Goal: Book appointment/travel/reservation

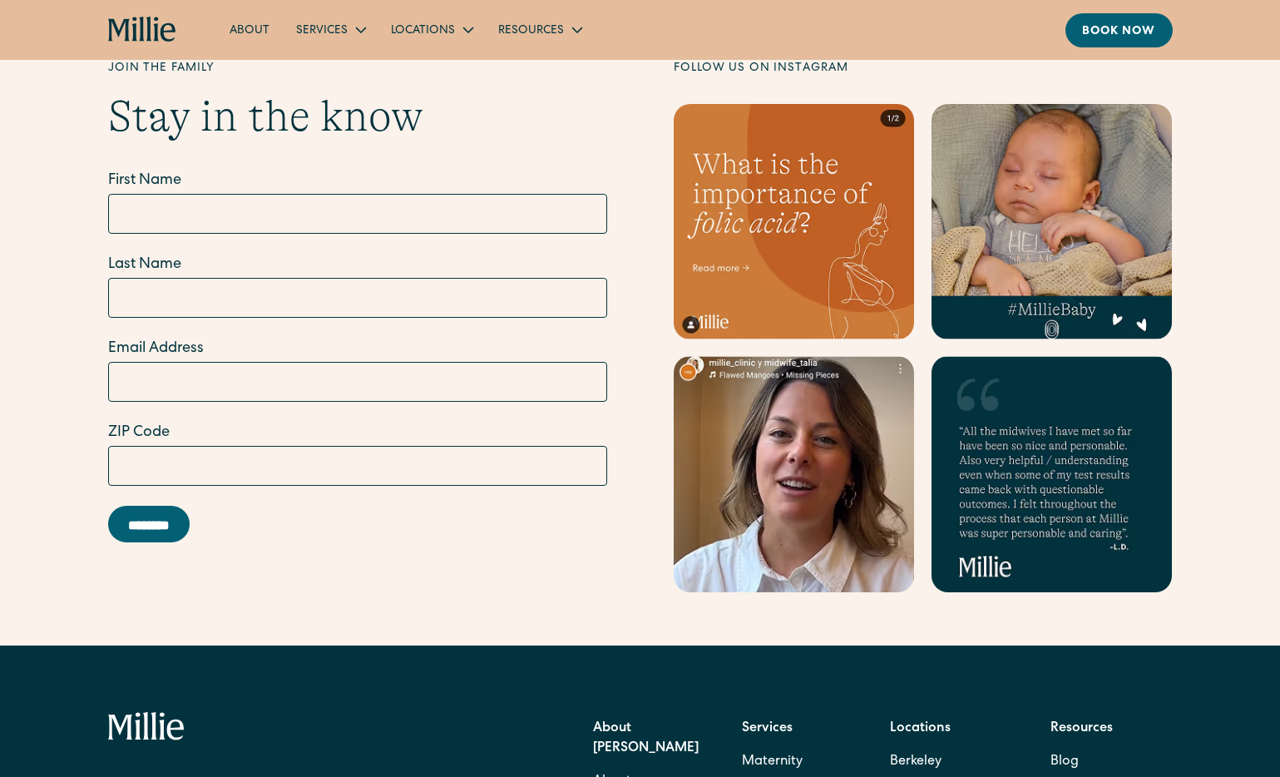
scroll to position [5281, 0]
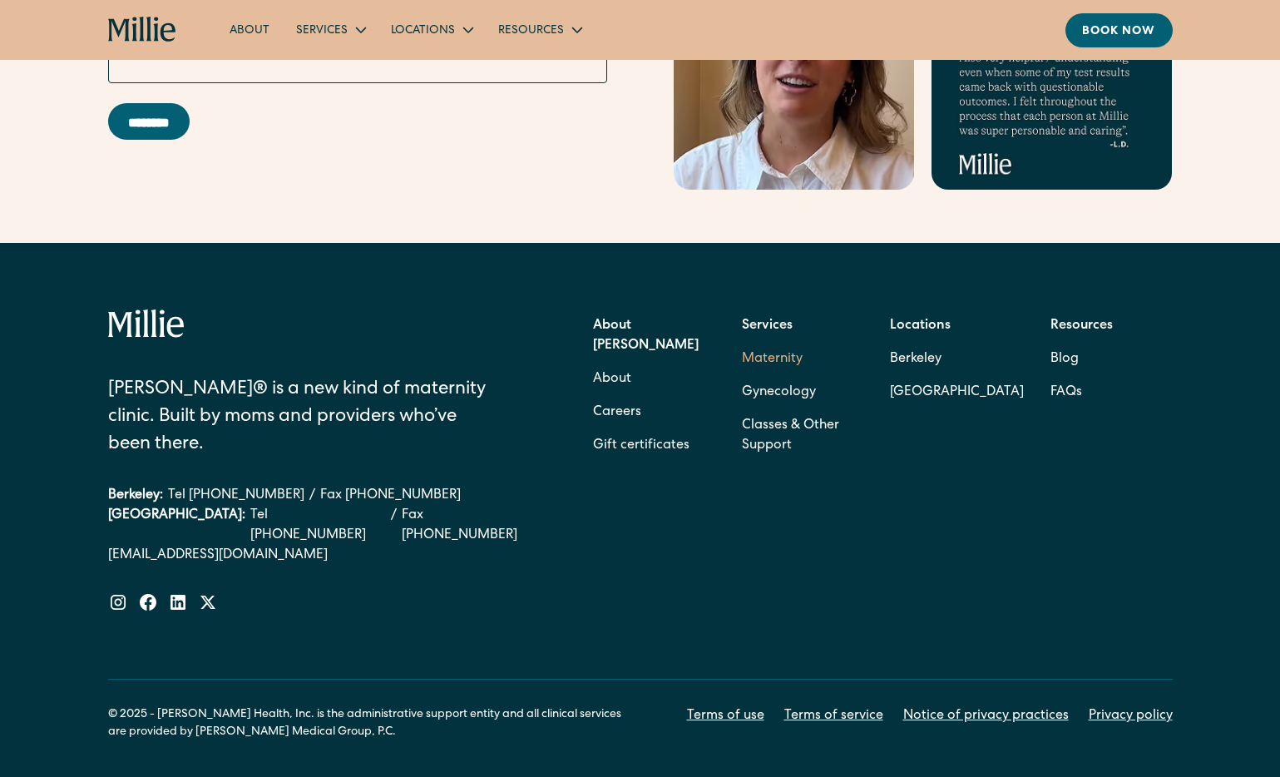
click at [759, 343] on link "Maternity" at bounding box center [772, 359] width 61 height 33
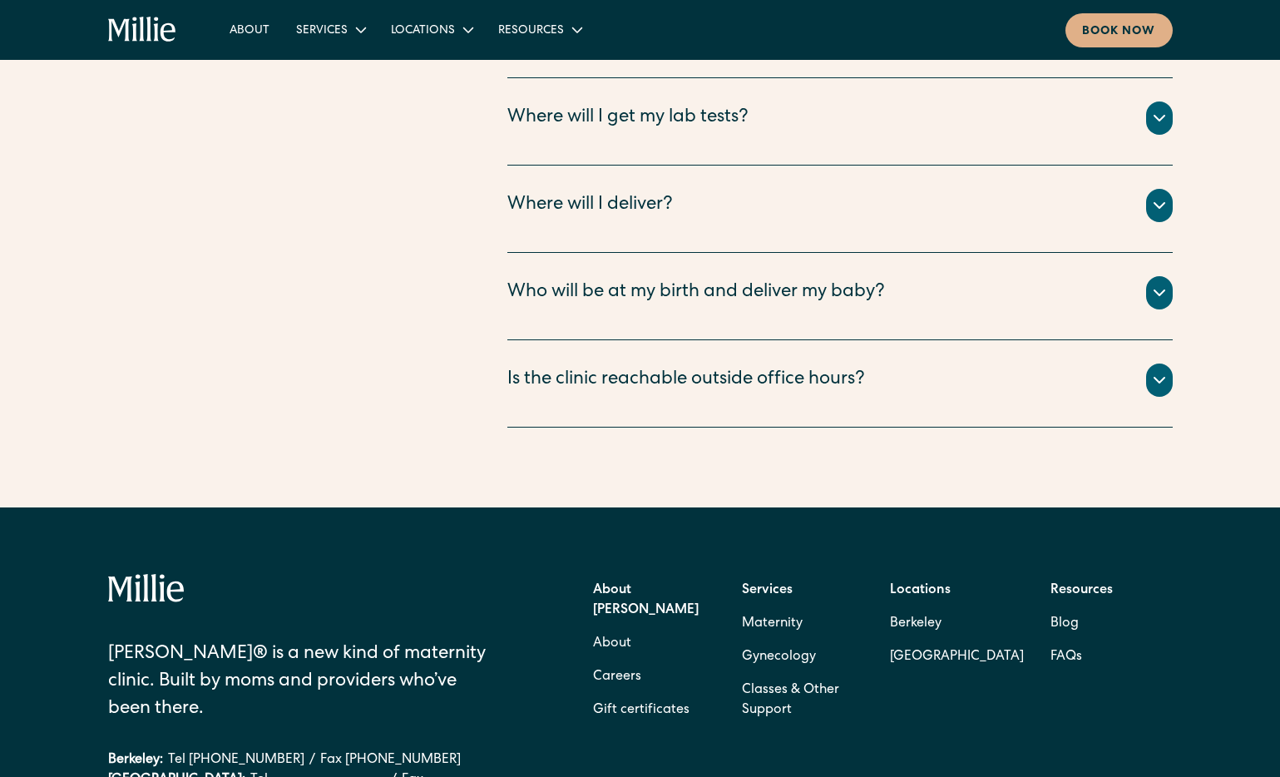
scroll to position [6323, 0]
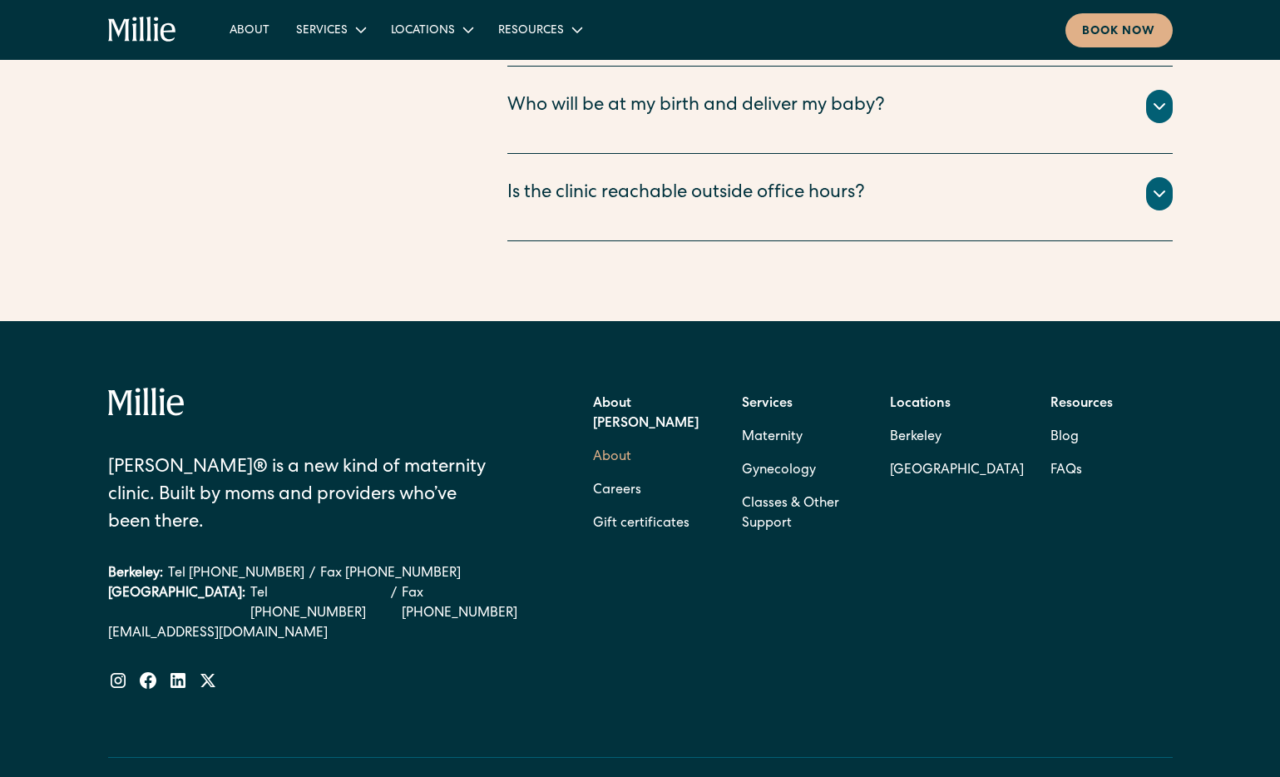
click at [607, 441] on link "About" at bounding box center [612, 457] width 38 height 33
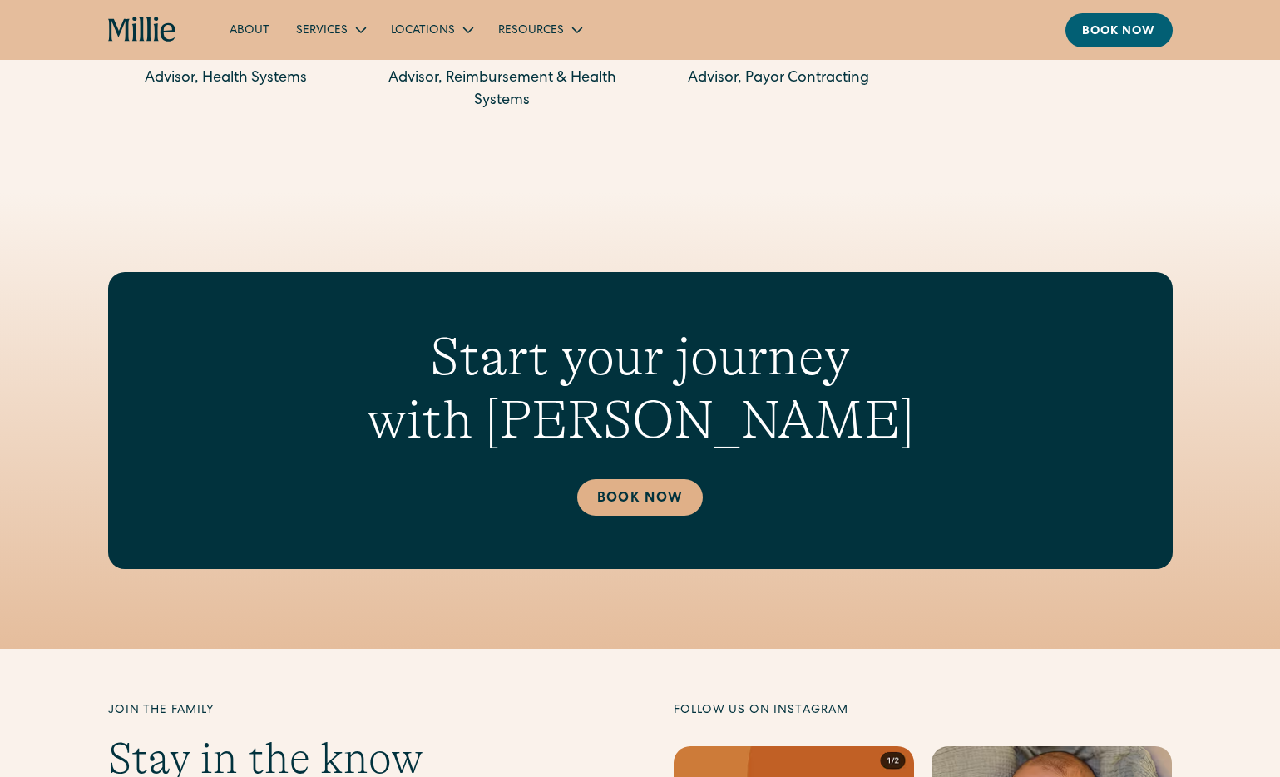
scroll to position [5281, 0]
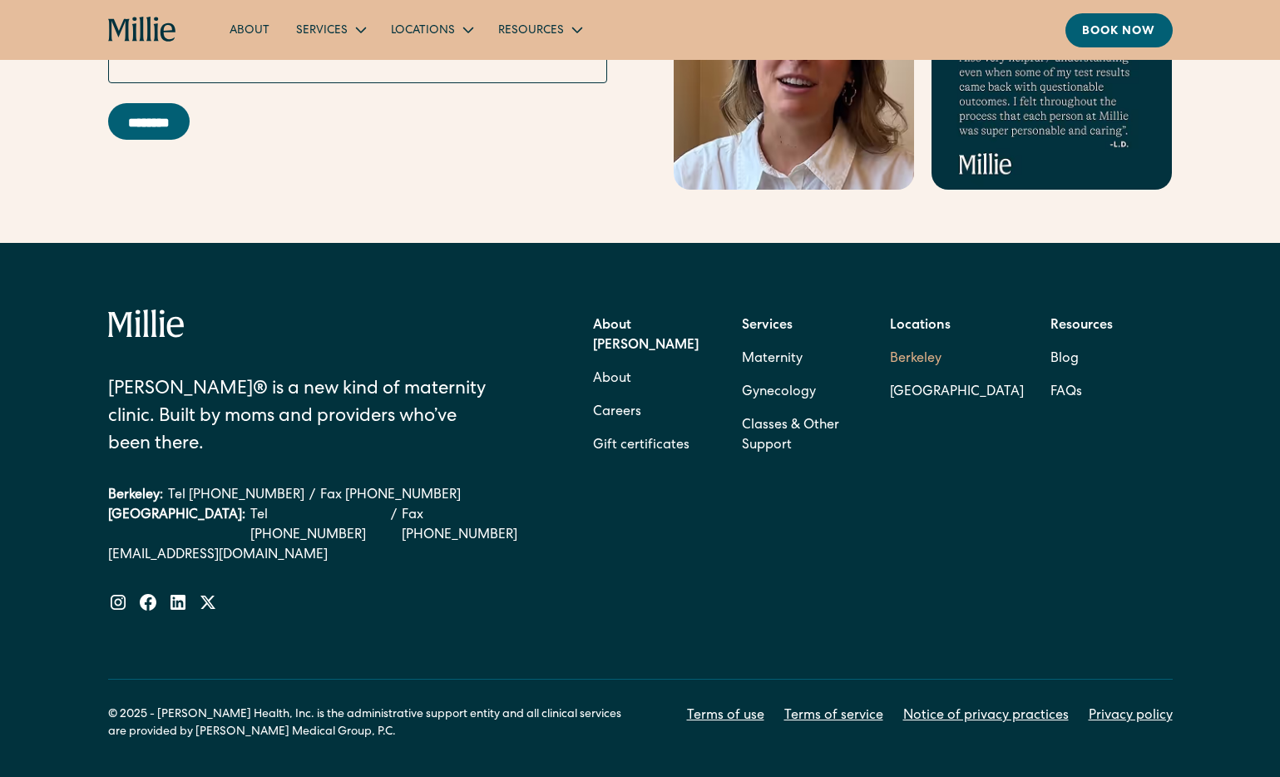
click at [926, 343] on link "Berkeley" at bounding box center [957, 359] width 134 height 33
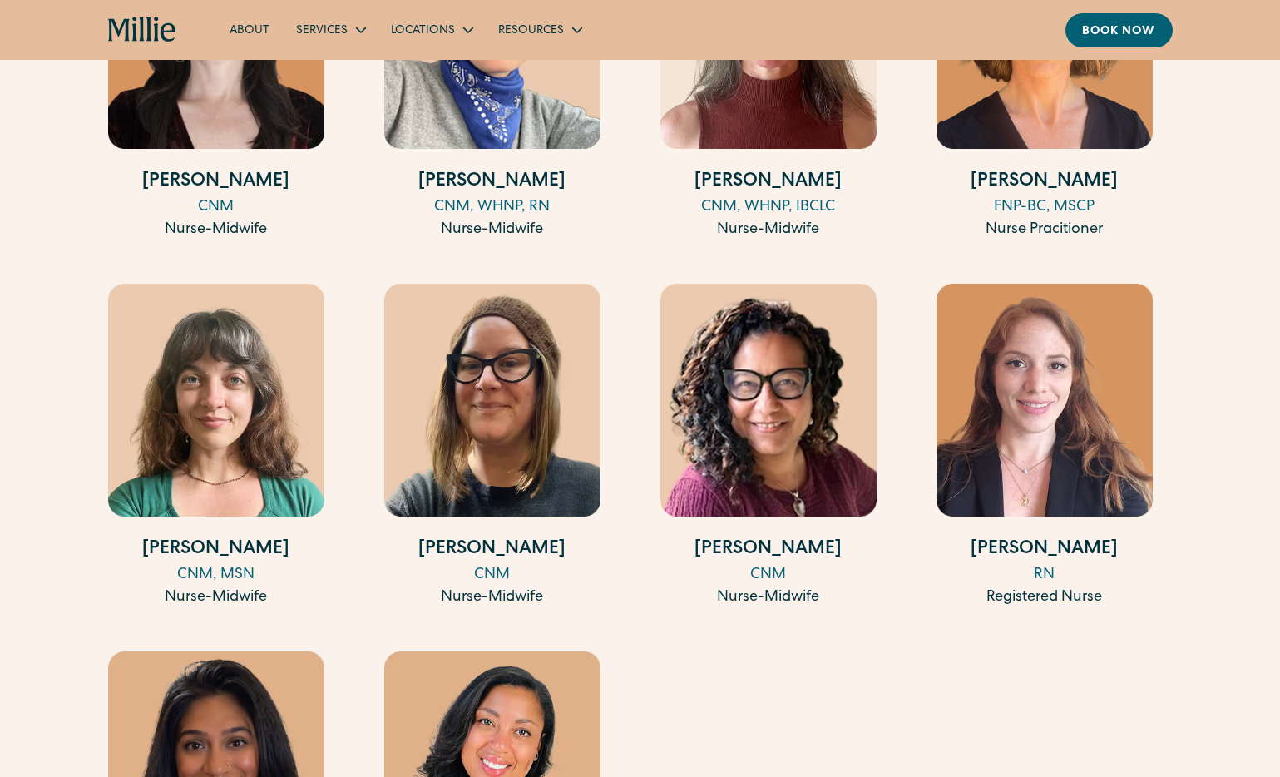
scroll to position [2235, 0]
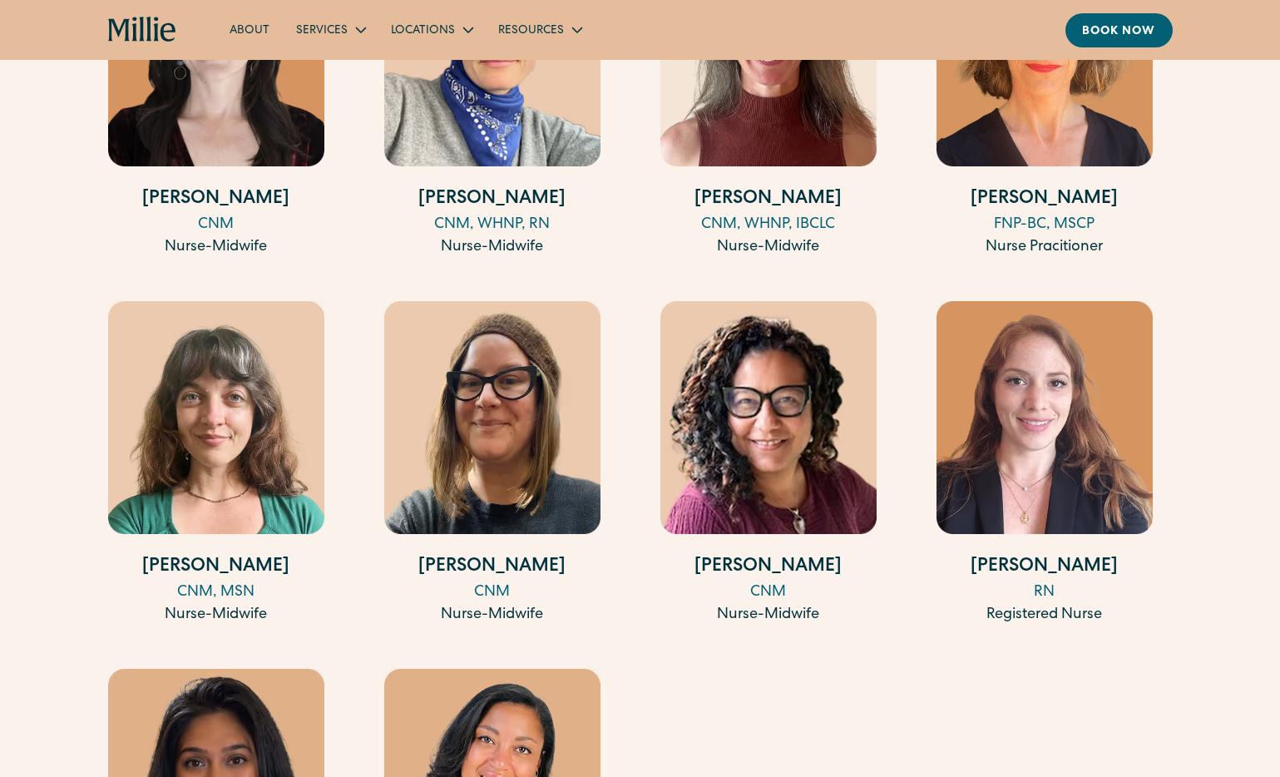
click at [1049, 151] on img at bounding box center [1045, 49] width 216 height 233
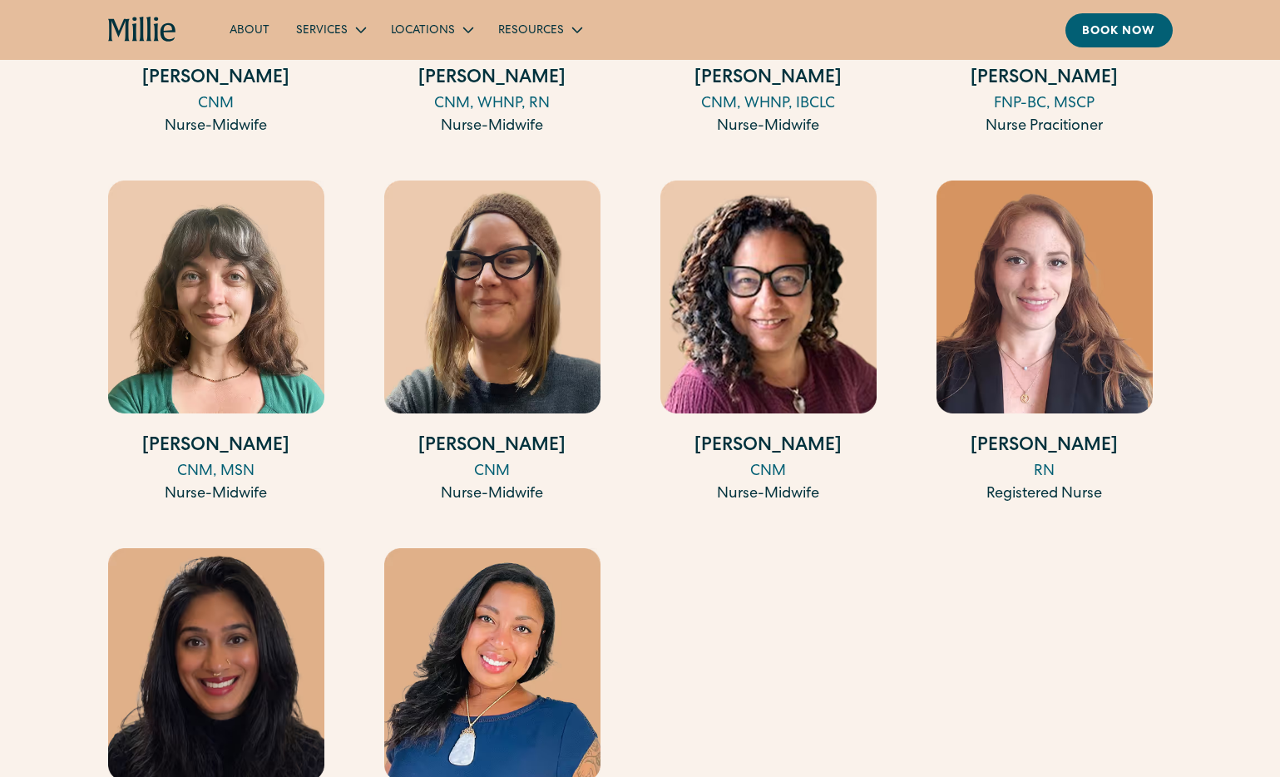
scroll to position [2487, 0]
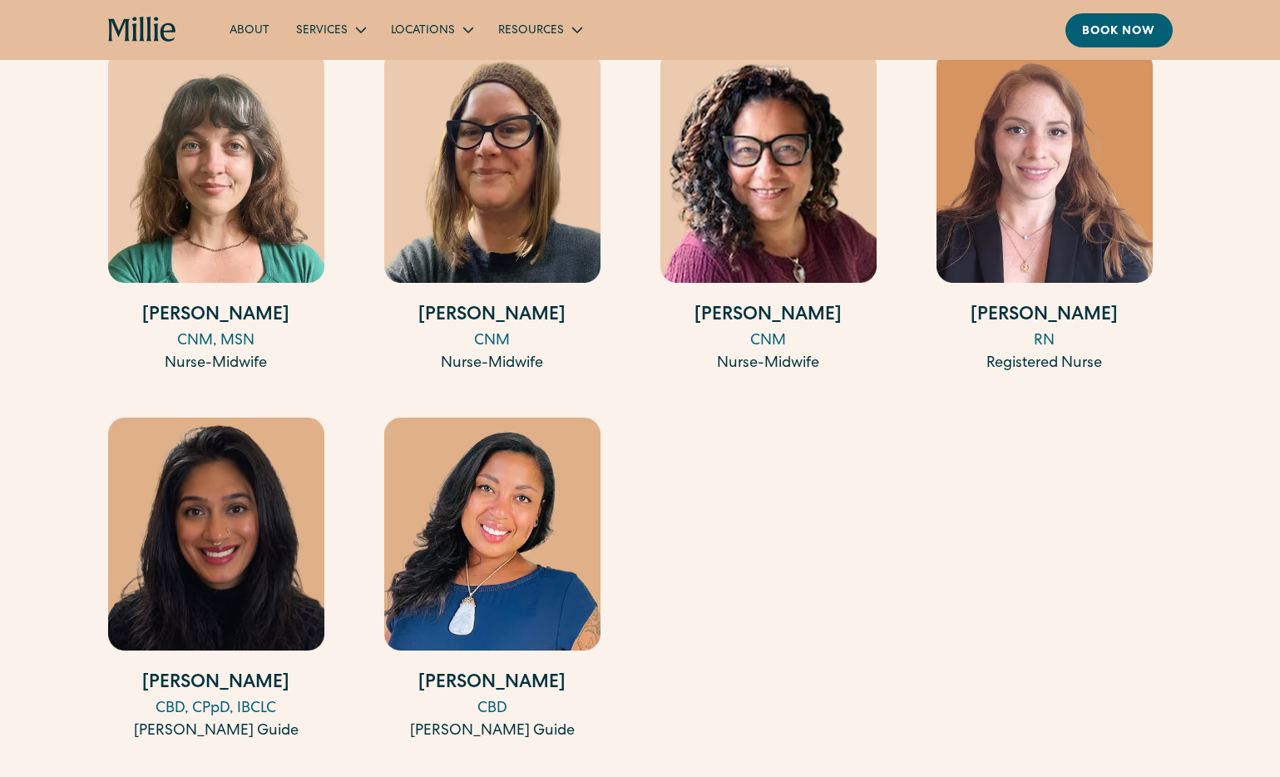
click at [834, 202] on img at bounding box center [769, 166] width 216 height 233
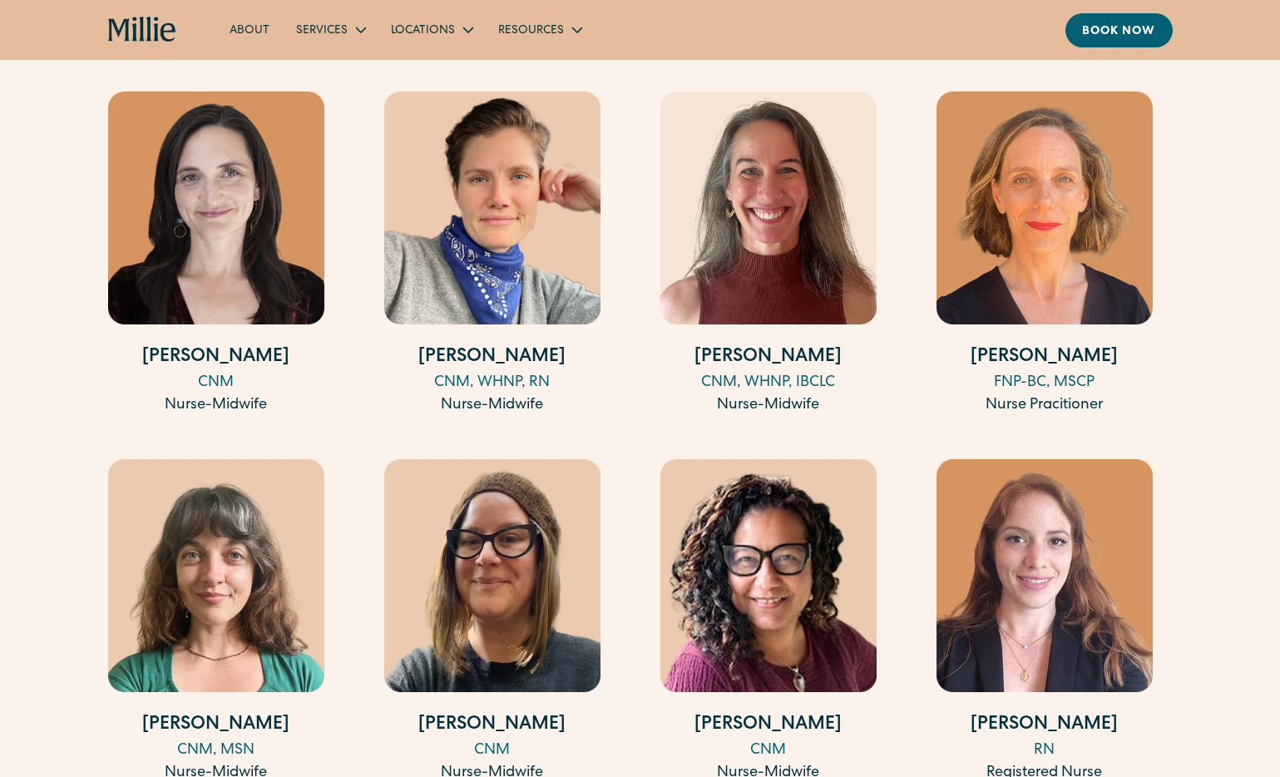
scroll to position [2074, 0]
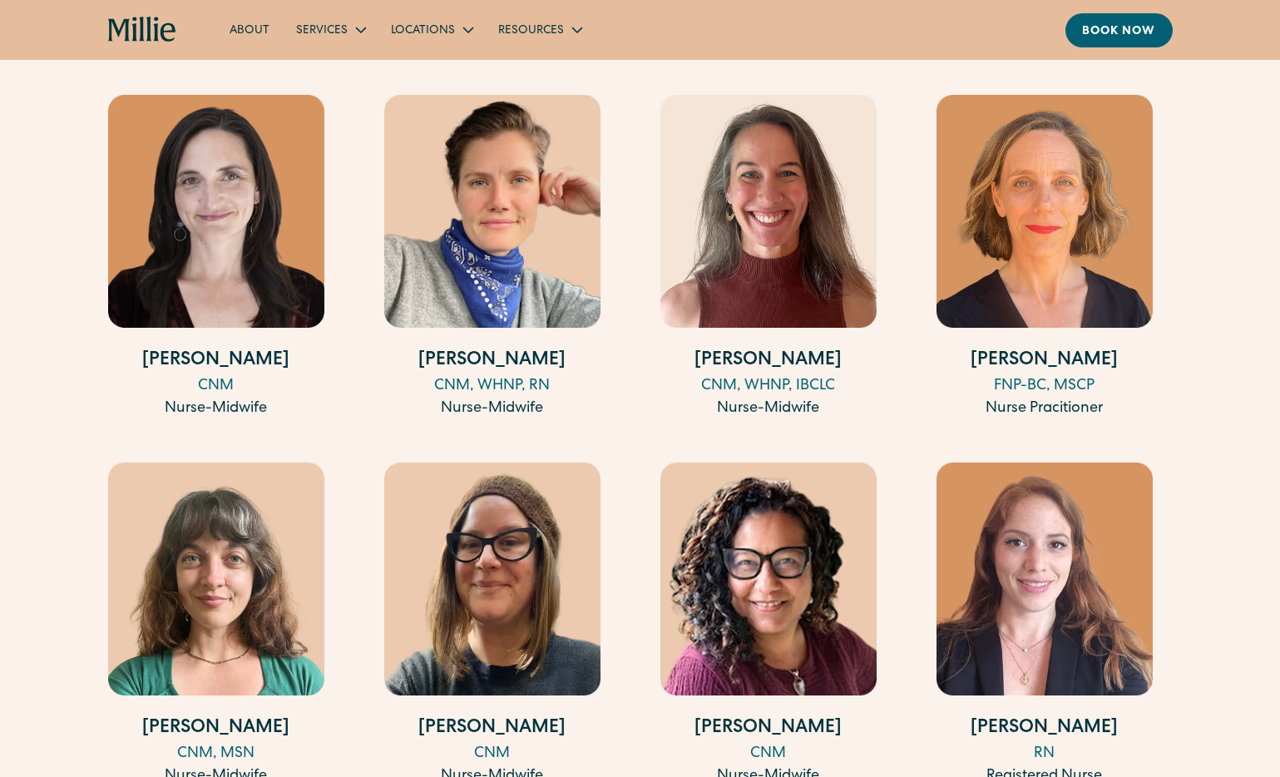
click at [1038, 384] on div "FNP-BC, MSCP" at bounding box center [1045, 386] width 216 height 22
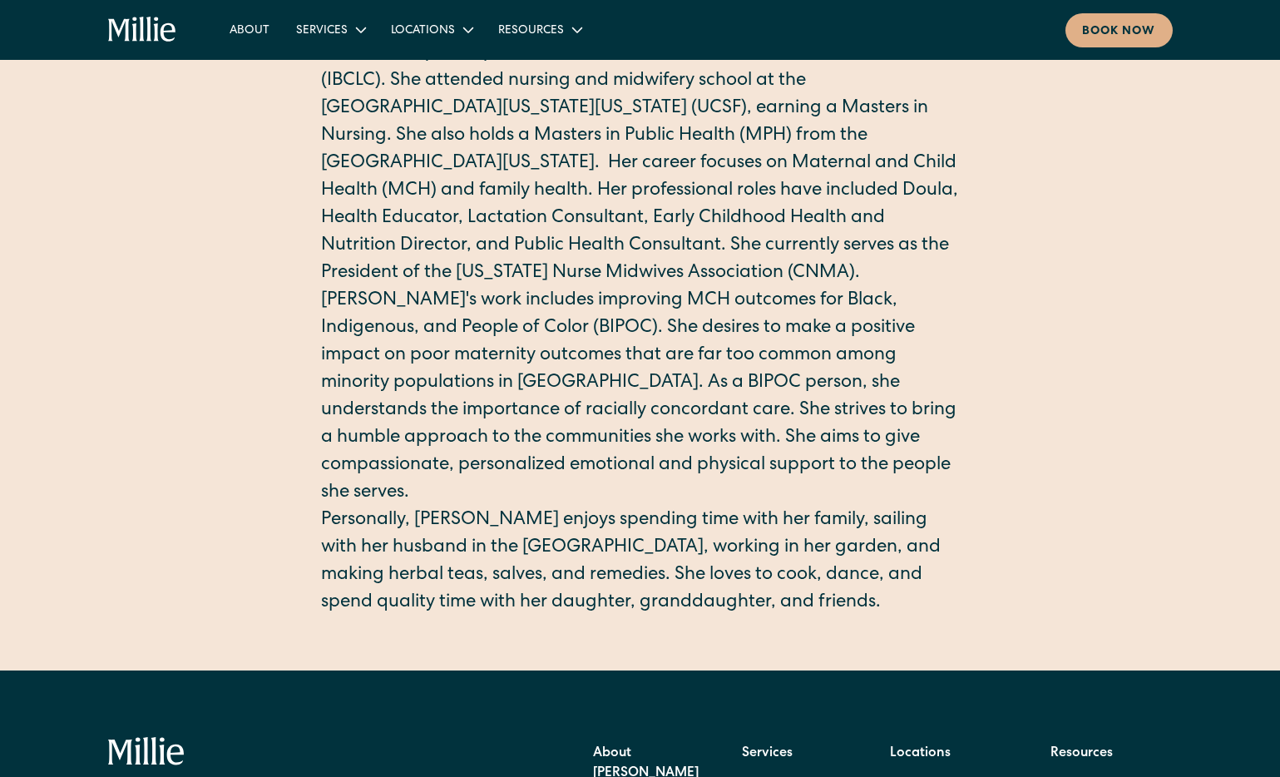
scroll to position [513, 0]
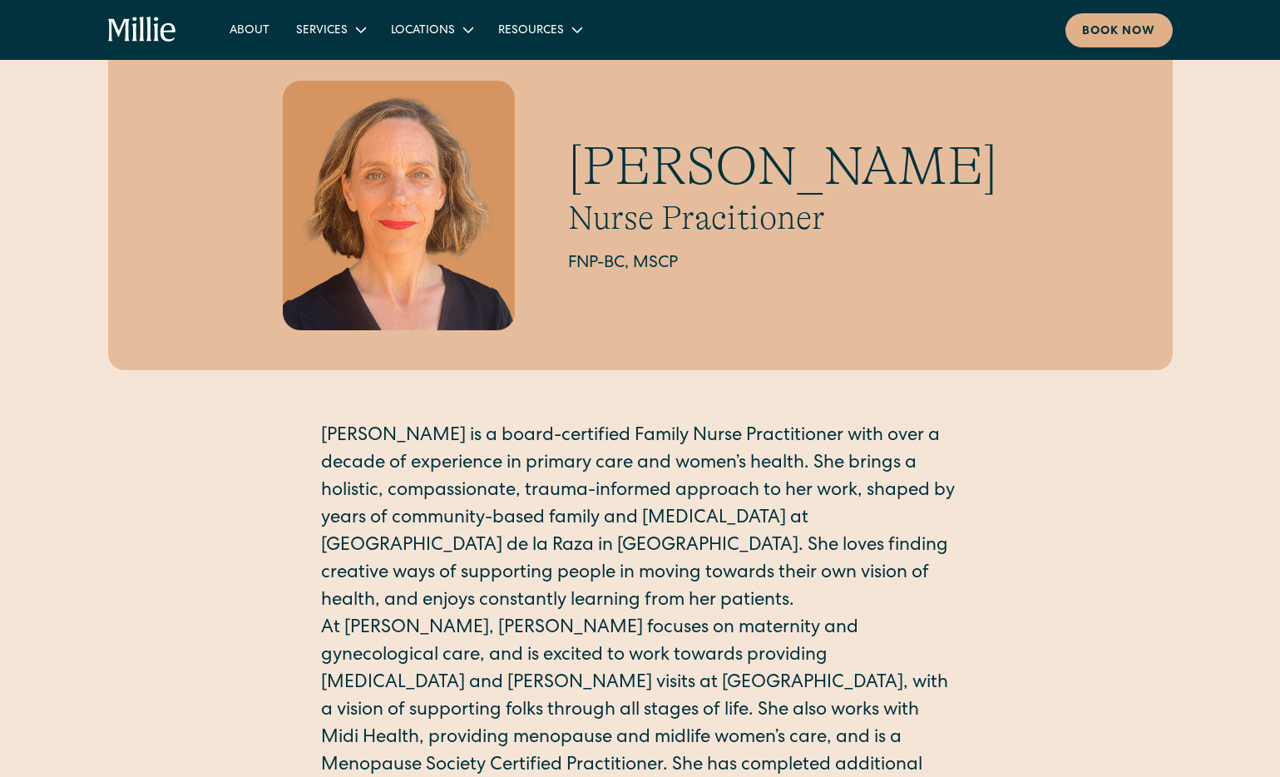
scroll to position [28, 0]
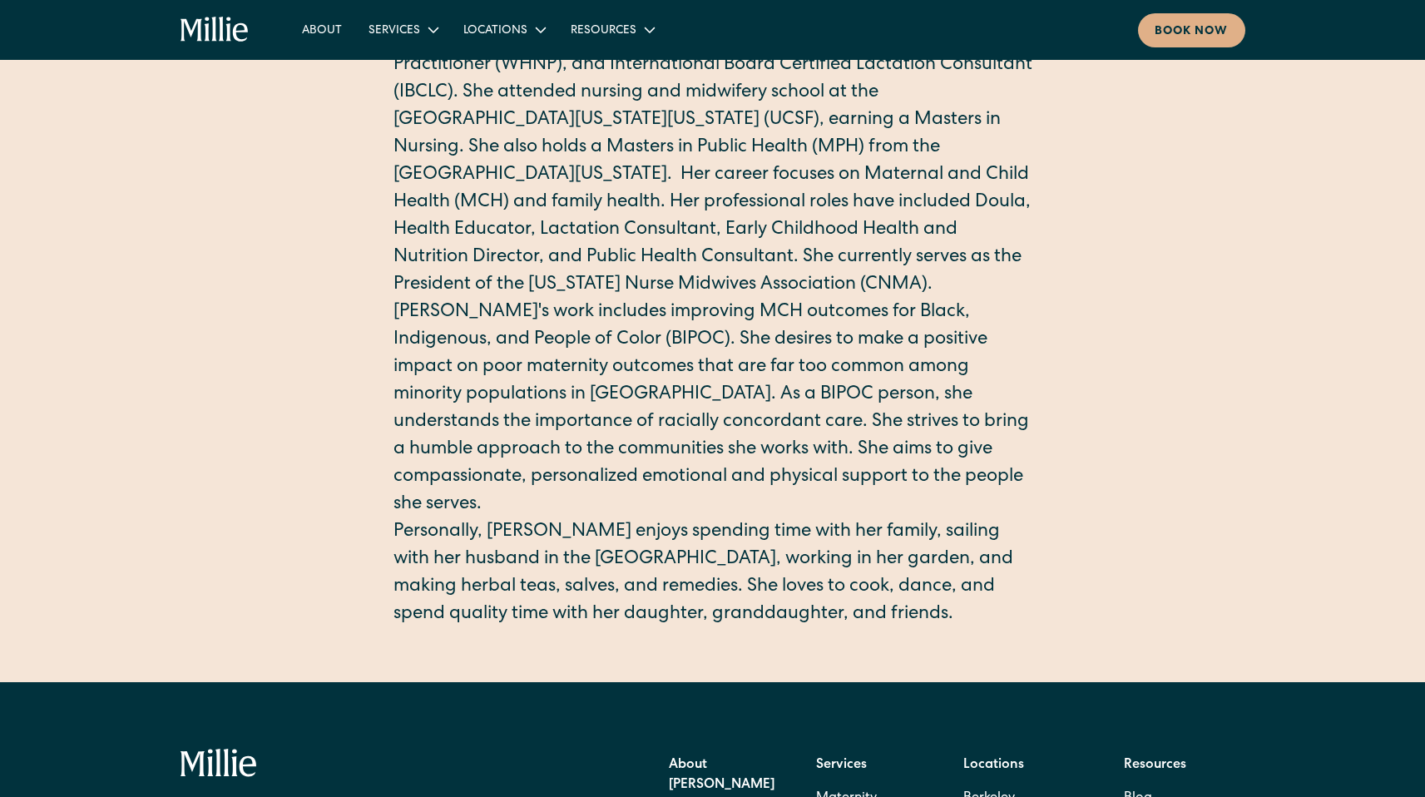
scroll to position [508, 0]
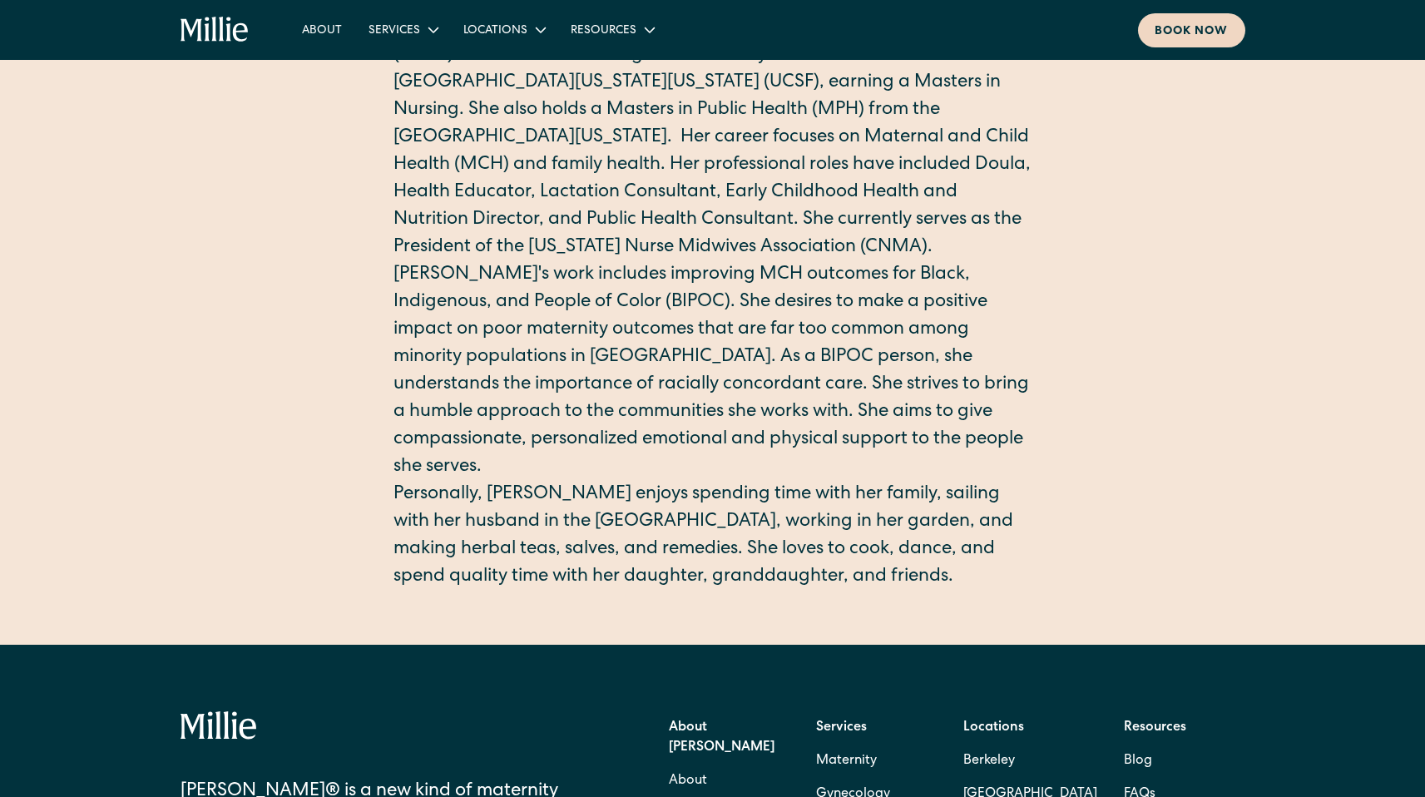
click at [1199, 25] on div "Book now" at bounding box center [1192, 31] width 74 height 17
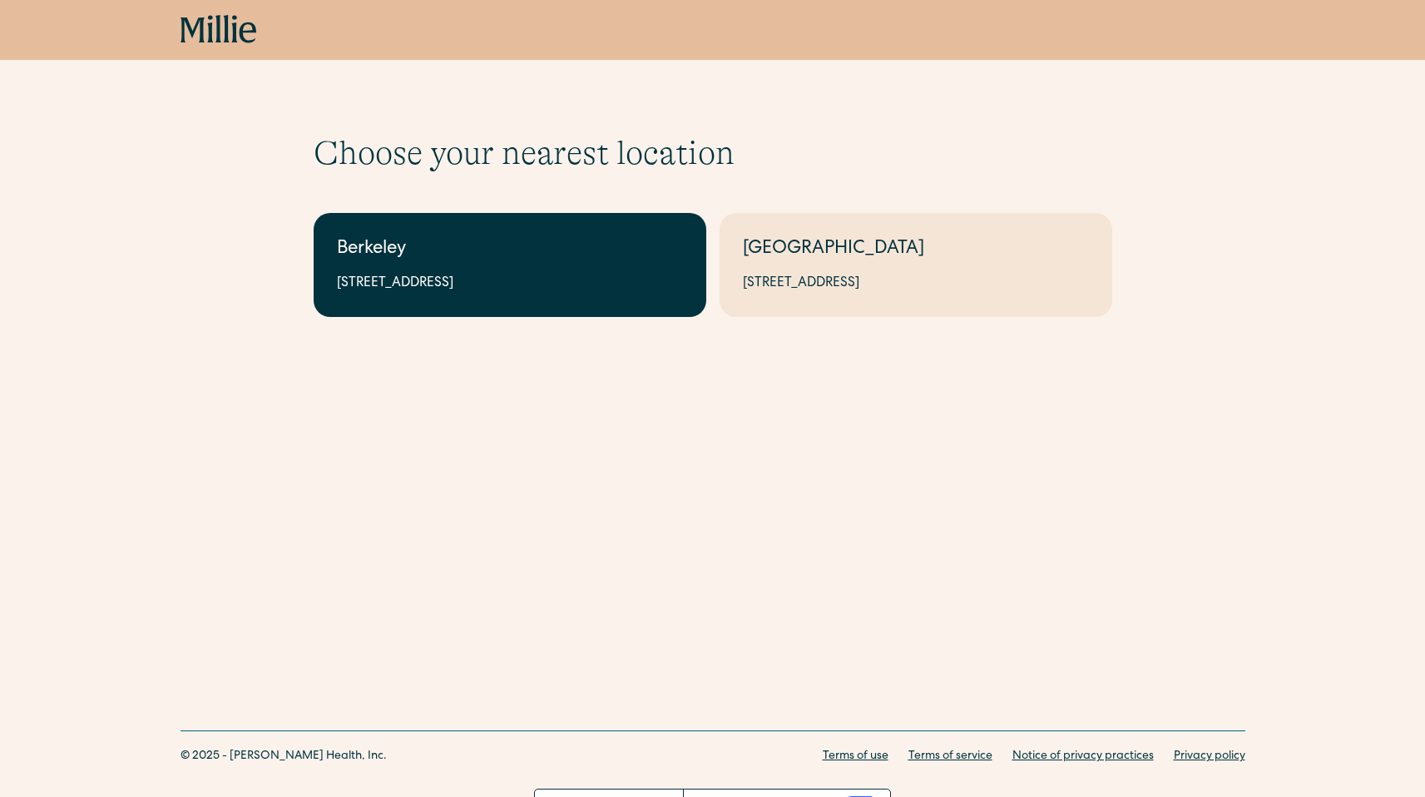
click at [571, 227] on link "Berkeley [STREET_ADDRESS]" at bounding box center [510, 265] width 393 height 104
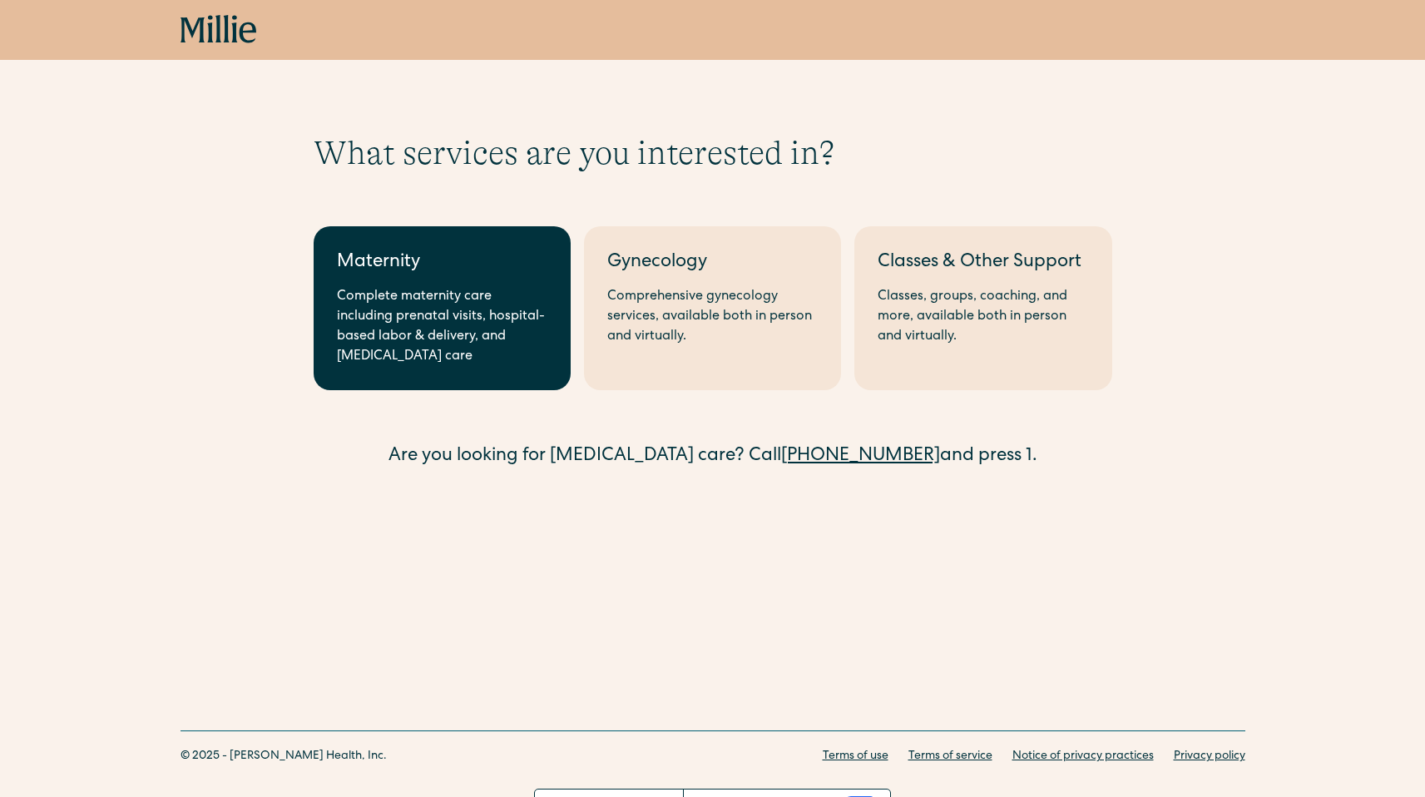
click at [498, 292] on div "Complete maternity care including prenatal visits, hospital-based labor & deliv…" at bounding box center [442, 327] width 210 height 80
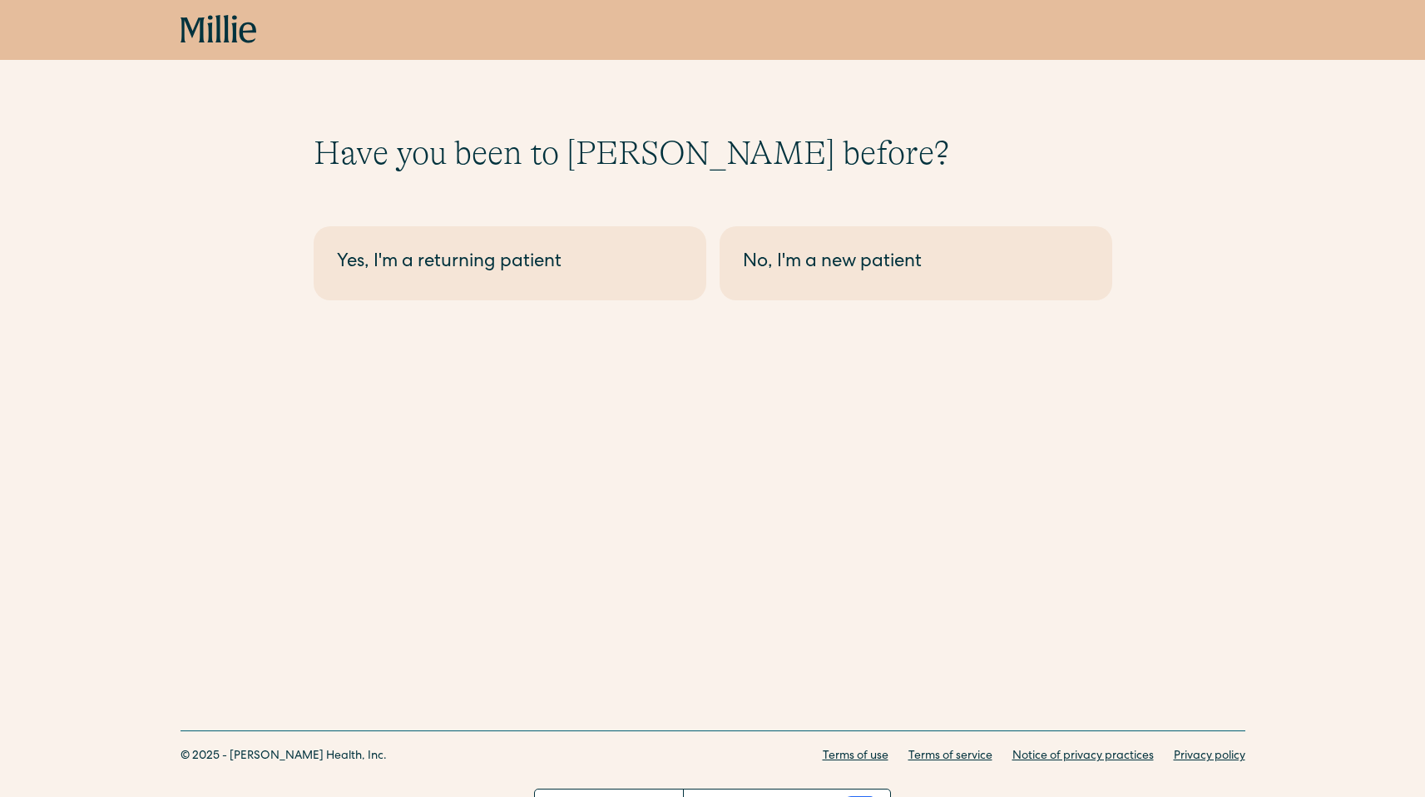
click at [498, 292] on link "Yes, I'm a returning patient" at bounding box center [510, 263] width 393 height 74
